Goal: Information Seeking & Learning: Learn about a topic

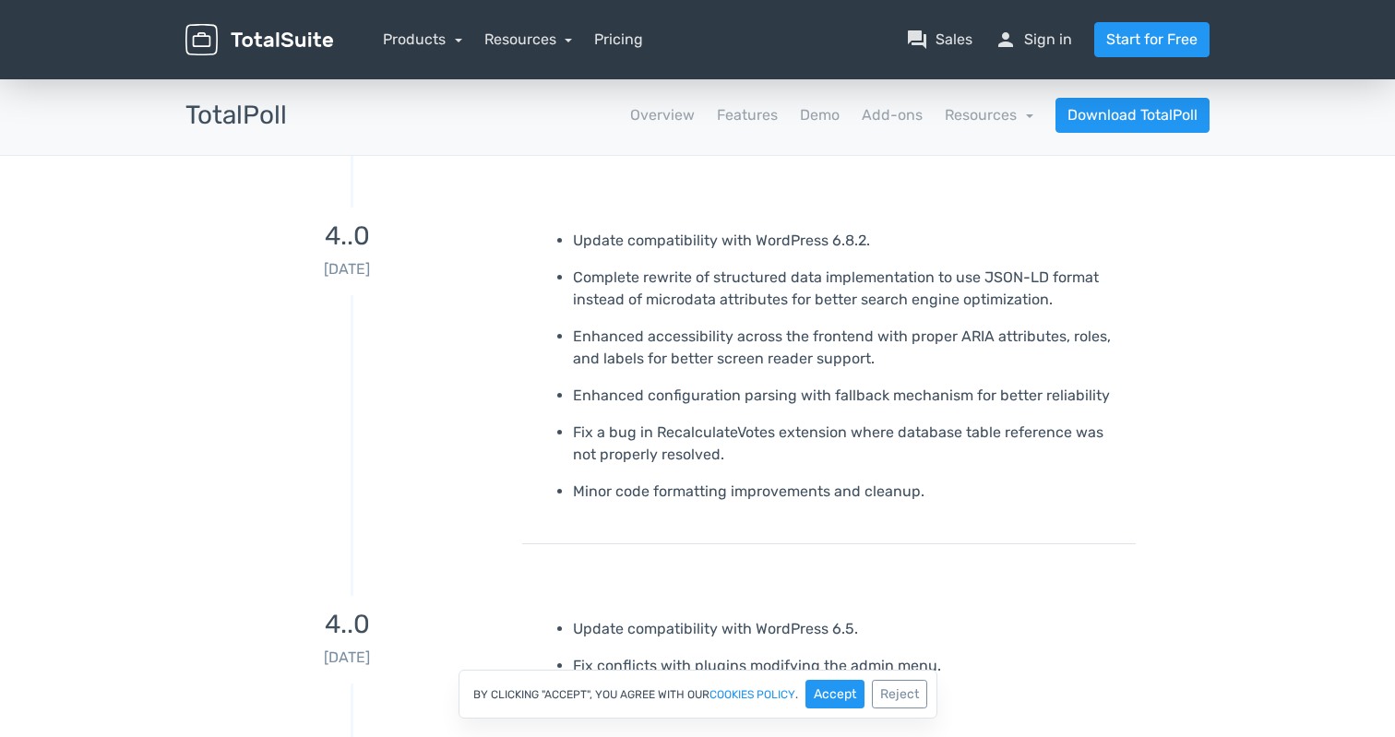
click at [353, 229] on h3 "4..0" at bounding box center [346, 236] width 323 height 29
click at [1040, 43] on link "person Sign in" at bounding box center [1033, 40] width 77 height 22
click at [836, 691] on button "Accept" at bounding box center [834, 694] width 59 height 29
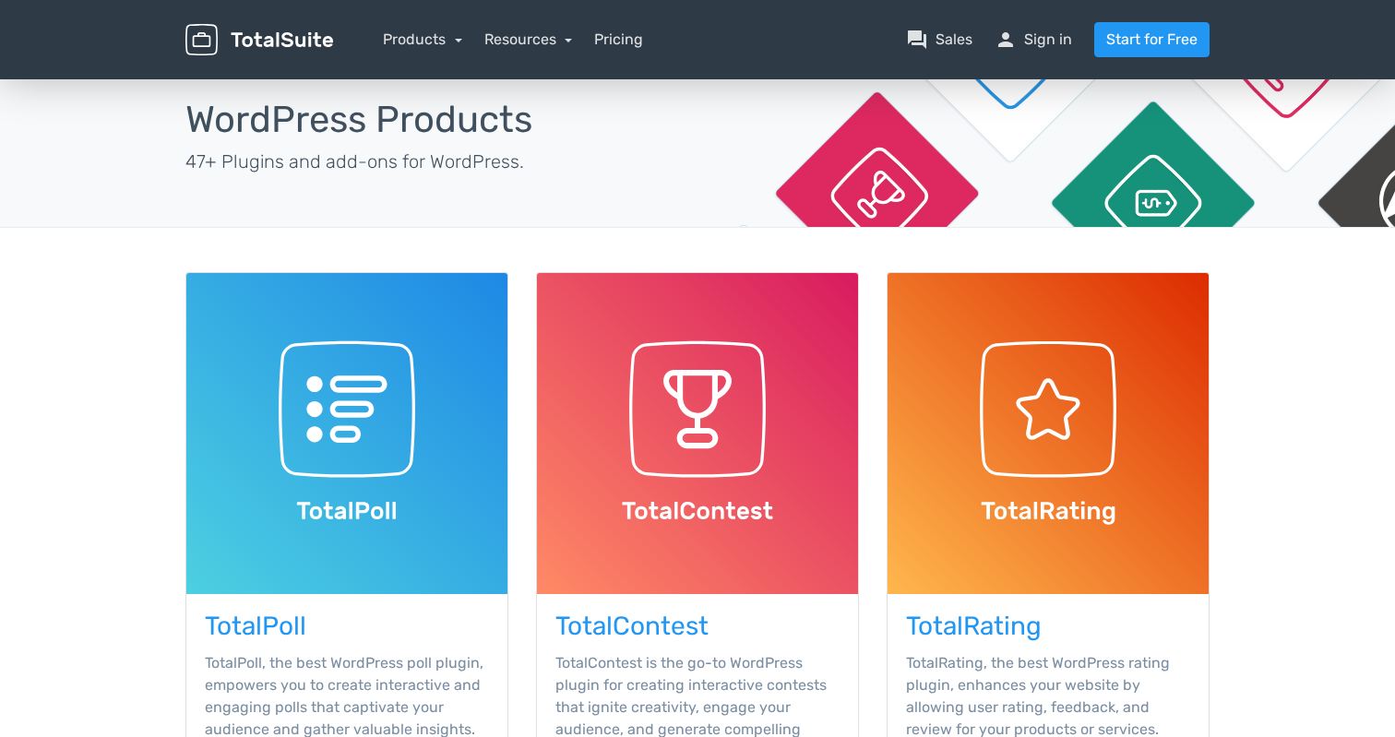
scroll to position [69, 0]
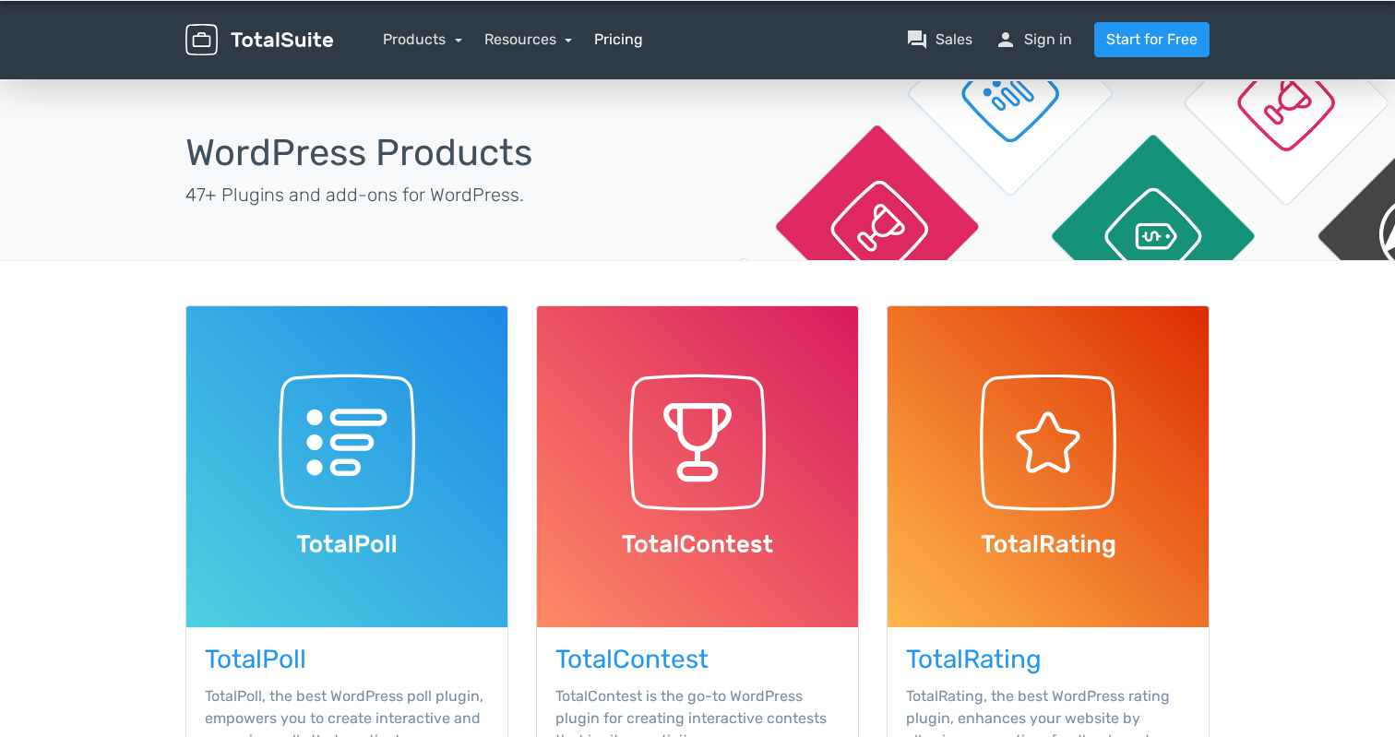
click at [626, 45] on link "Pricing" at bounding box center [618, 40] width 49 height 22
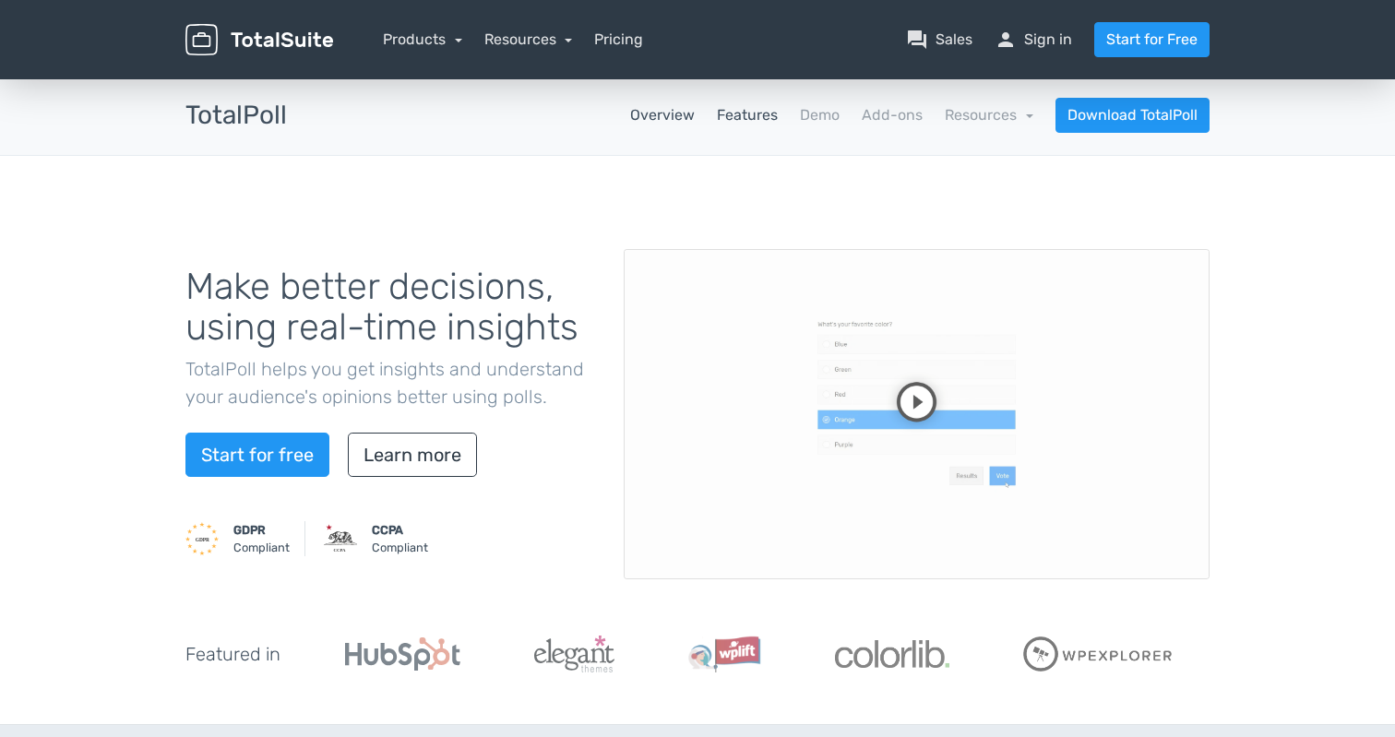
click at [734, 114] on link "Features" at bounding box center [747, 115] width 61 height 22
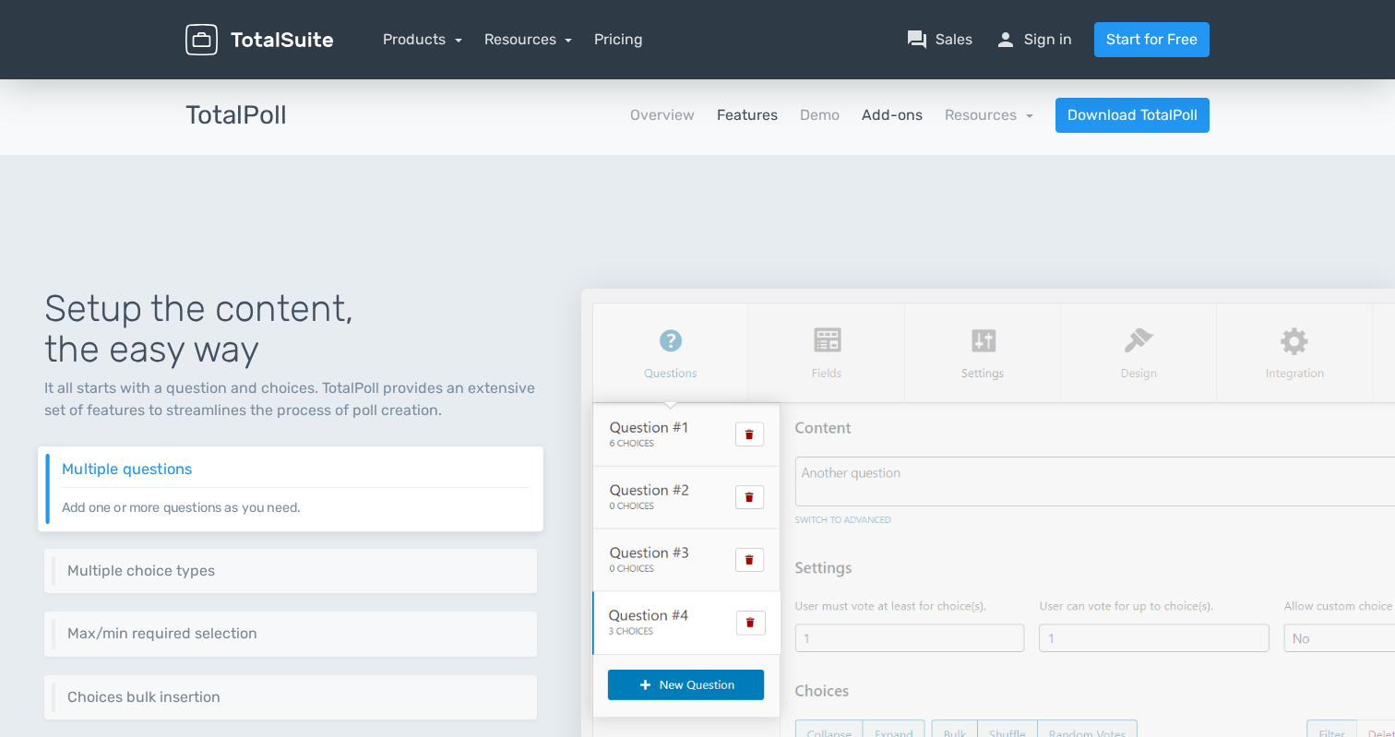
click at [885, 119] on link "Add-ons" at bounding box center [892, 115] width 61 height 22
